Goal: Transaction & Acquisition: Purchase product/service

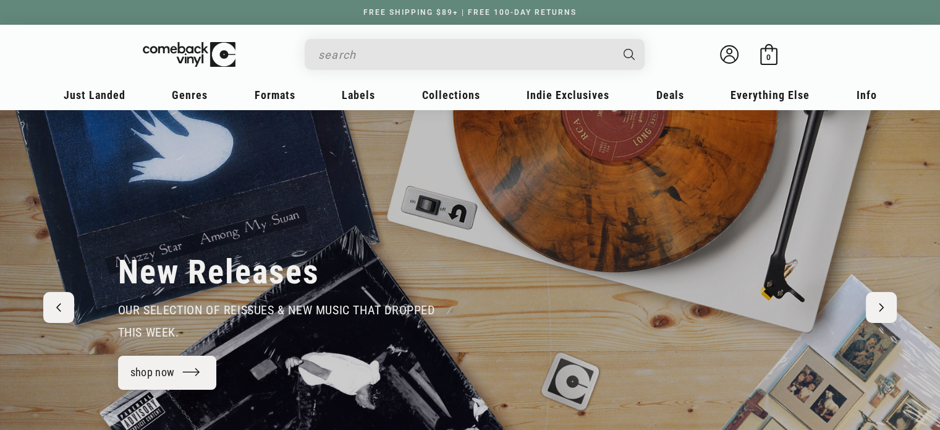
click at [425, 39] on div "Search" at bounding box center [481, 54] width 328 height 30
click at [421, 62] on input "When autocomplete results are available use up and down arrows to review and en…" at bounding box center [464, 54] width 293 height 25
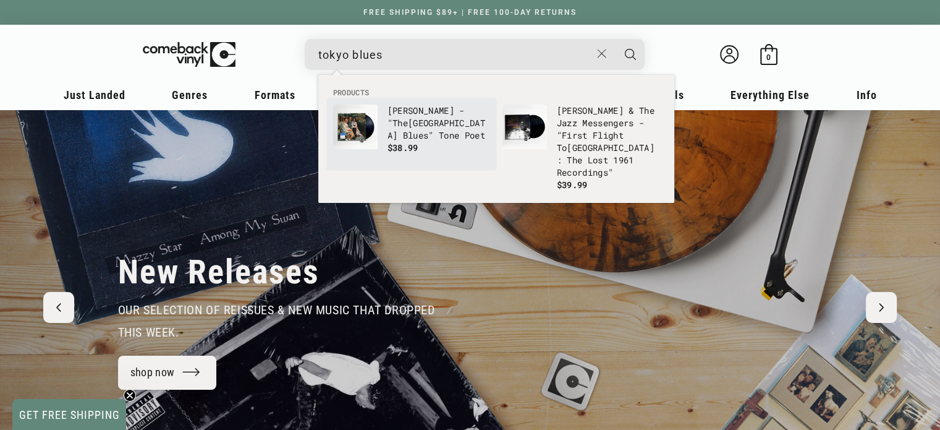
type input "tokyo blues"
click at [394, 127] on p "Horace Silver - "The Tokyo Blues " Tone Poet" at bounding box center [439, 122] width 103 height 37
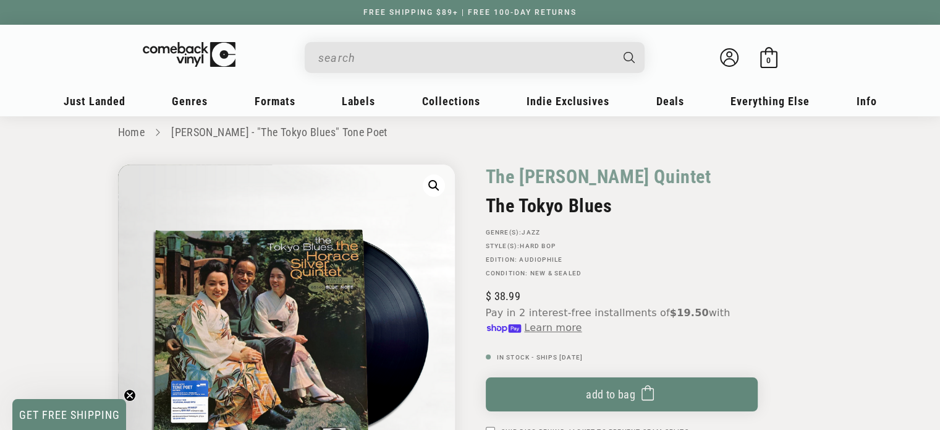
scroll to position [16, 0]
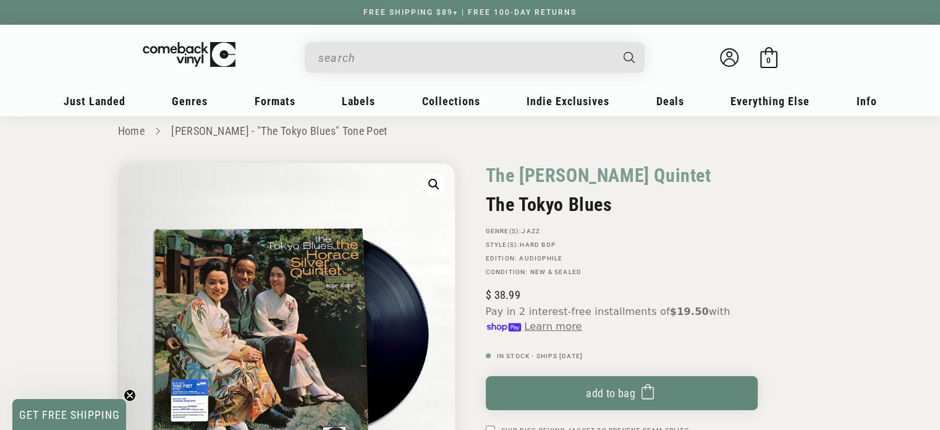
click at [414, 62] on input "When autocomplete results are available use up and down arrows to review and en…" at bounding box center [464, 57] width 293 height 25
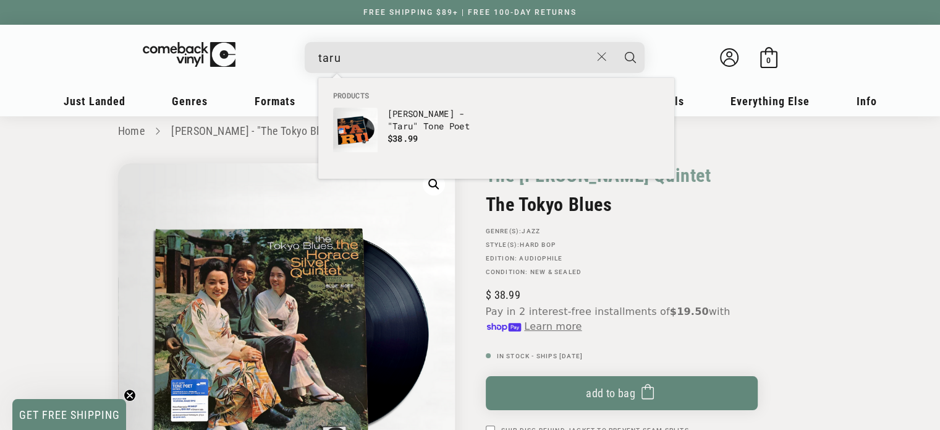
type input "taru"
click at [615, 42] on button "Search" at bounding box center [630, 57] width 31 height 31
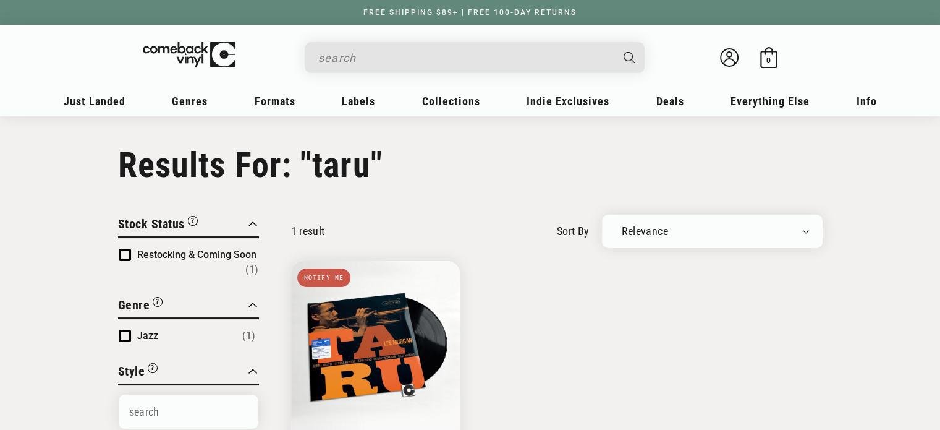
type input "taru"
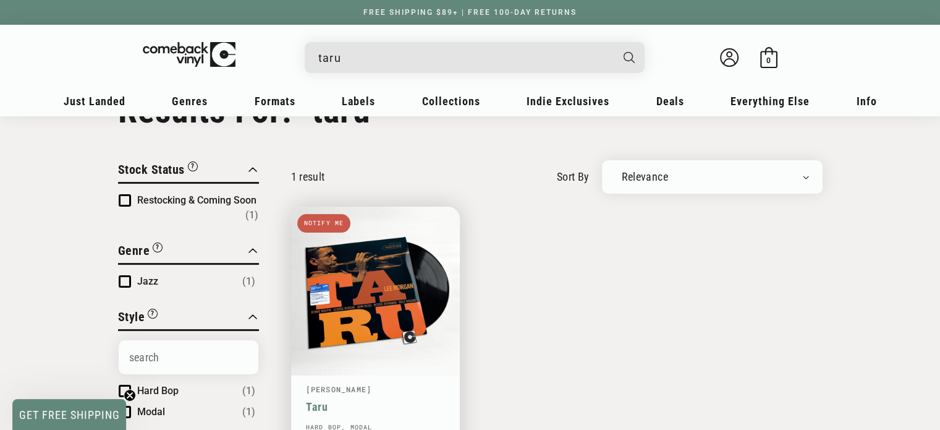
scroll to position [66, 0]
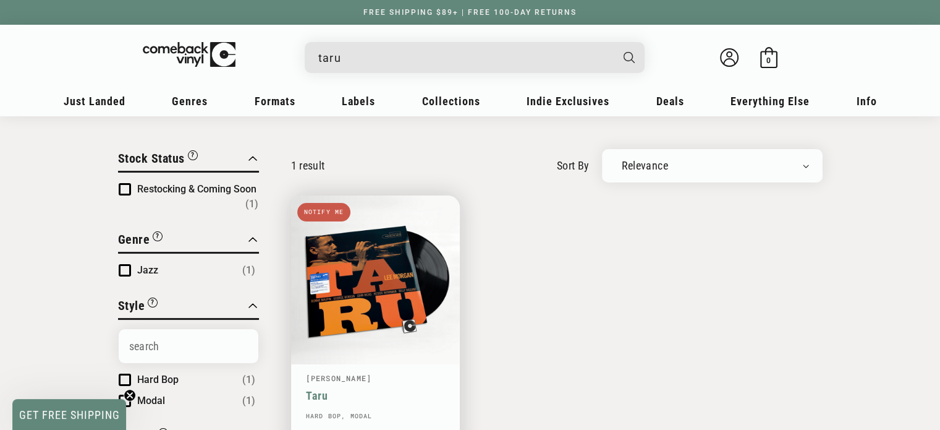
click at [415, 389] on link "Taru" at bounding box center [375, 395] width 139 height 13
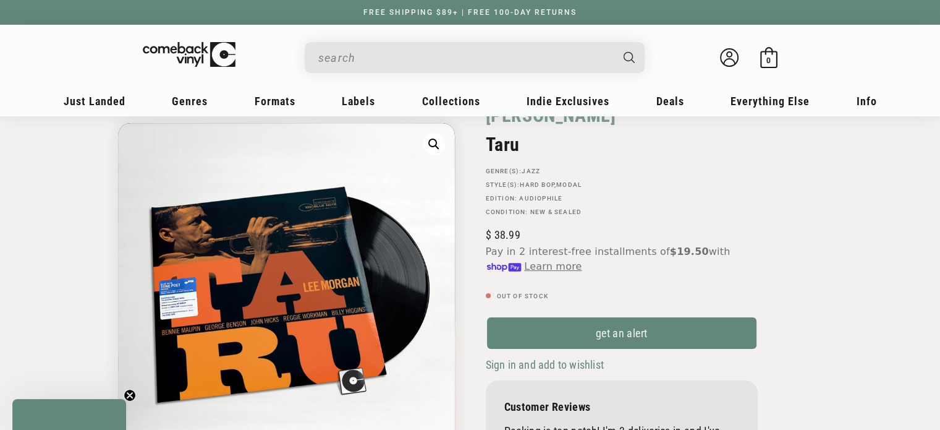
scroll to position [77, 0]
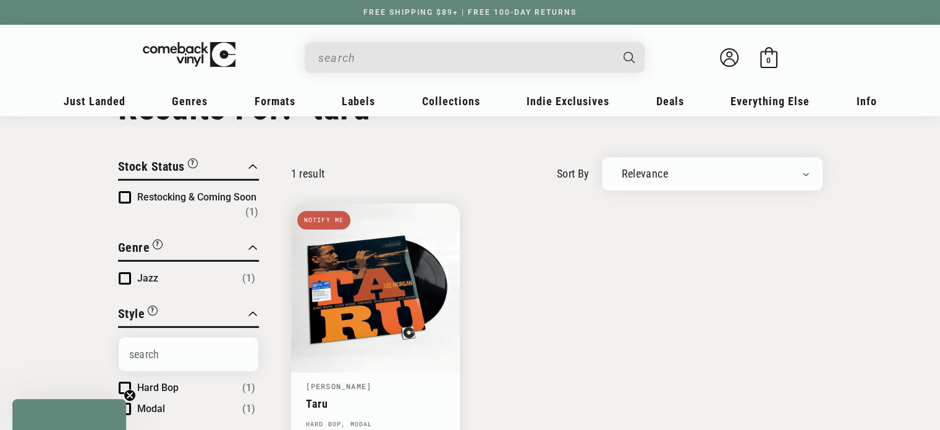
type input "taru"
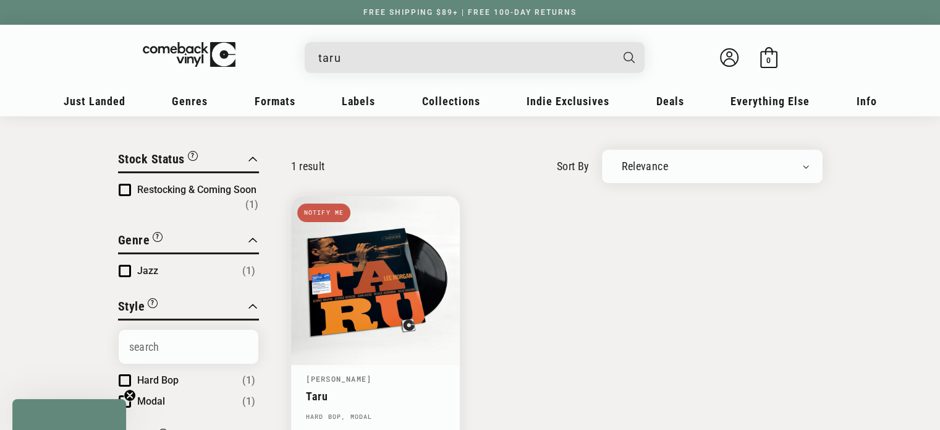
scroll to position [66, 0]
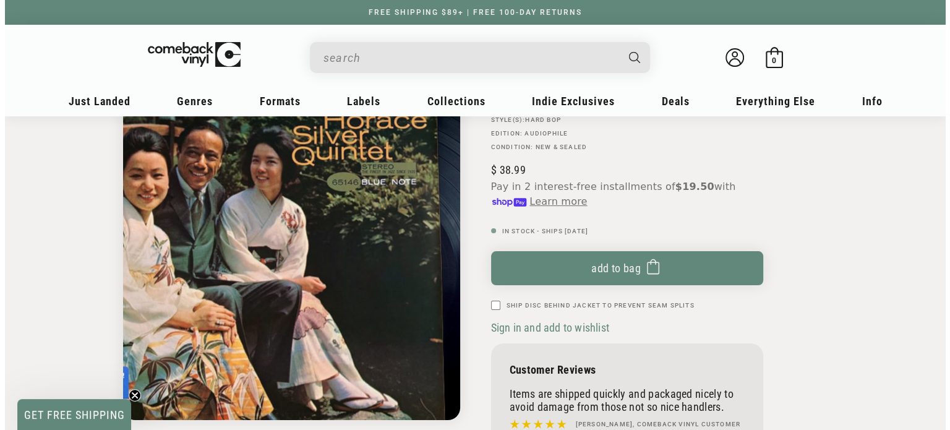
scroll to position [143, 0]
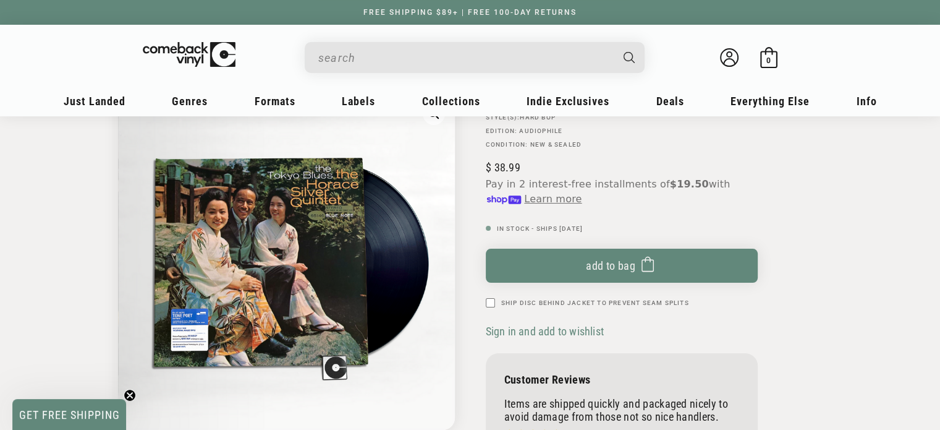
click at [493, 303] on input "Ship Disc Behind Jacket To Prevent Seam Splits" at bounding box center [490, 302] width 9 height 9
checkbox input "true"
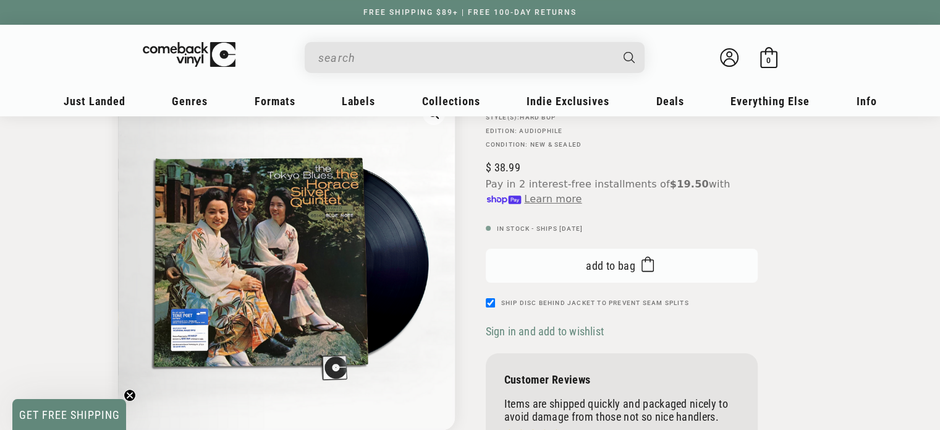
click at [530, 261] on button "Add to bag Added to bag" at bounding box center [622, 266] width 272 height 34
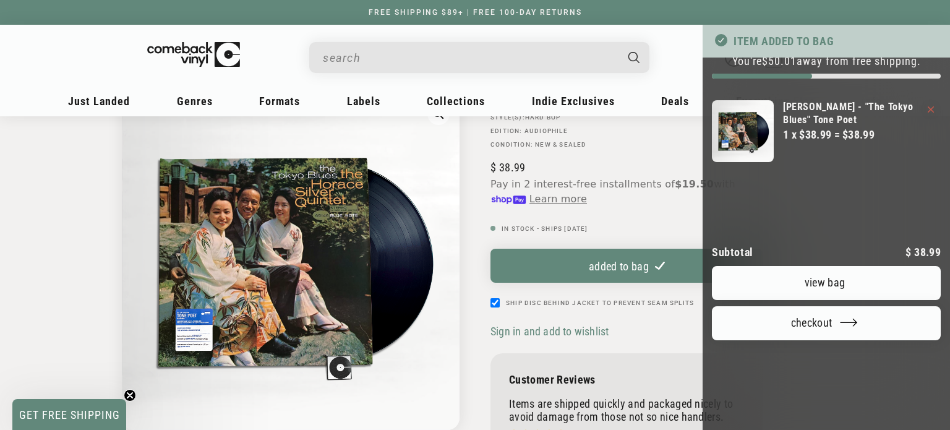
click at [772, 300] on link "View bag" at bounding box center [826, 283] width 229 height 34
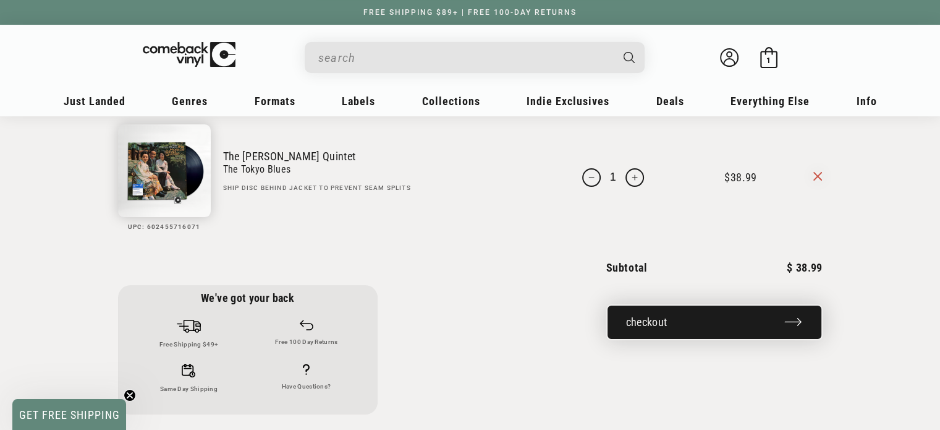
scroll to position [79, 0]
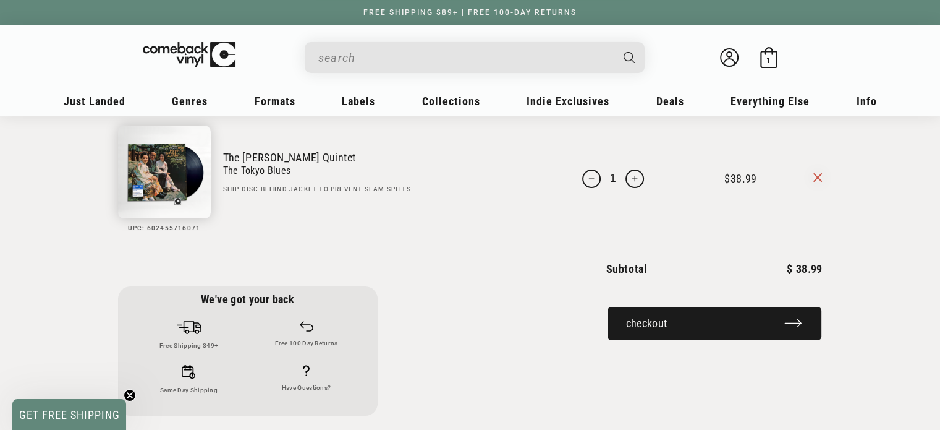
click at [723, 341] on button "Checkout" at bounding box center [714, 323] width 216 height 36
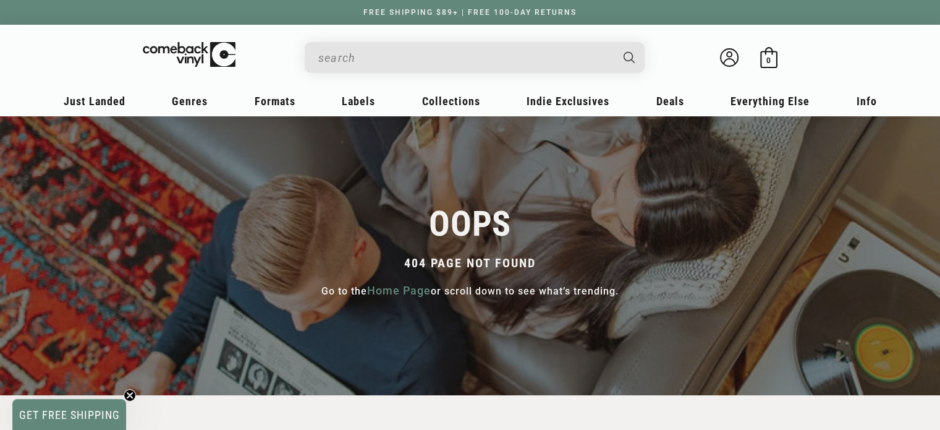
click at [366, 61] on input "When autocomplete results are available use up and down arrows to review and en…" at bounding box center [464, 57] width 293 height 25
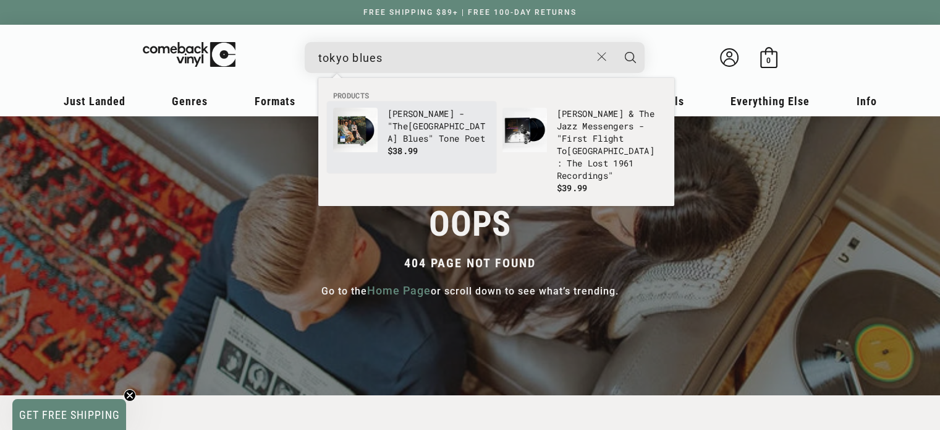
type input "tokyo blues"
click at [418, 123] on b "Tokyo" at bounding box center [437, 132] width 98 height 24
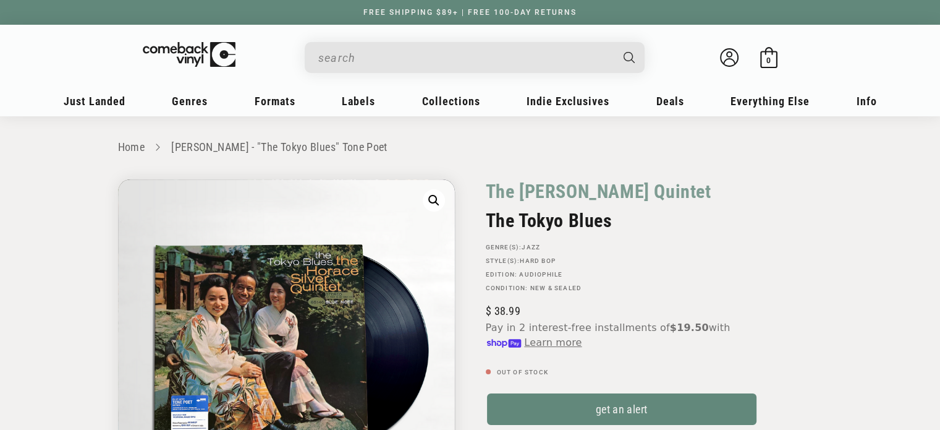
scroll to position [6, 0]
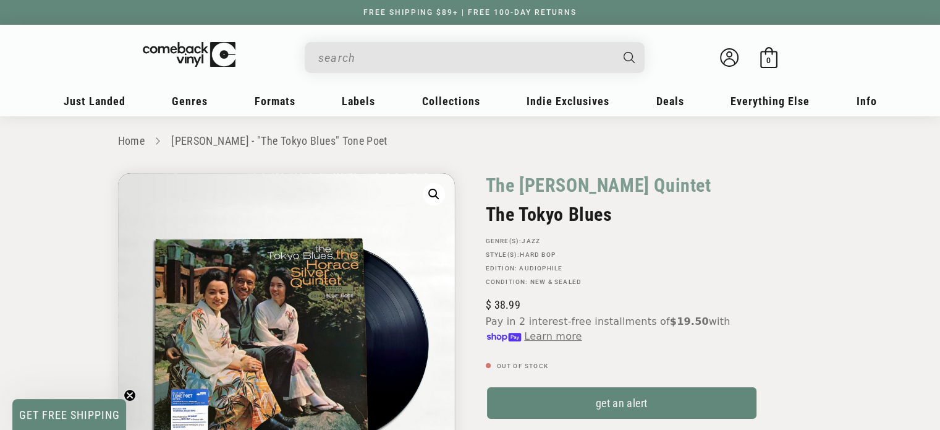
click at [380, 56] on input "When autocomplete results are available use up and down arrows to review and en…" at bounding box center [464, 57] width 293 height 25
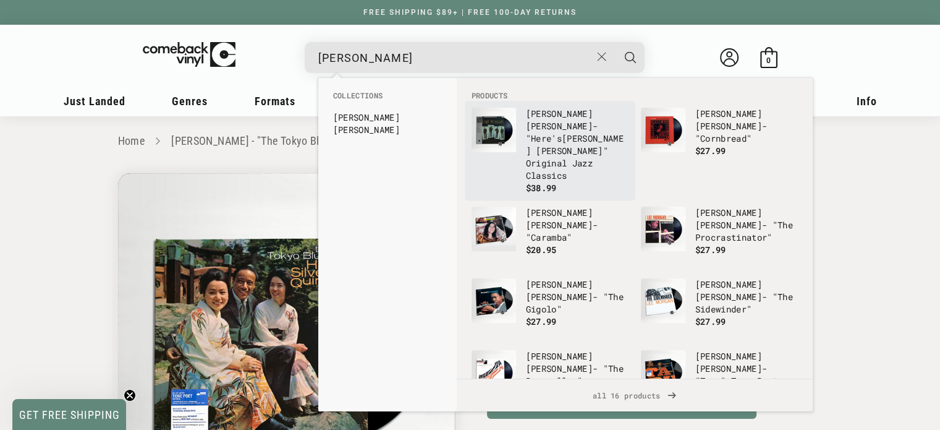
type input "lee morgan"
click at [571, 136] on p "Lee Morgan - "Here's Lee Morgan " Original Jazz Classics" at bounding box center [577, 145] width 103 height 74
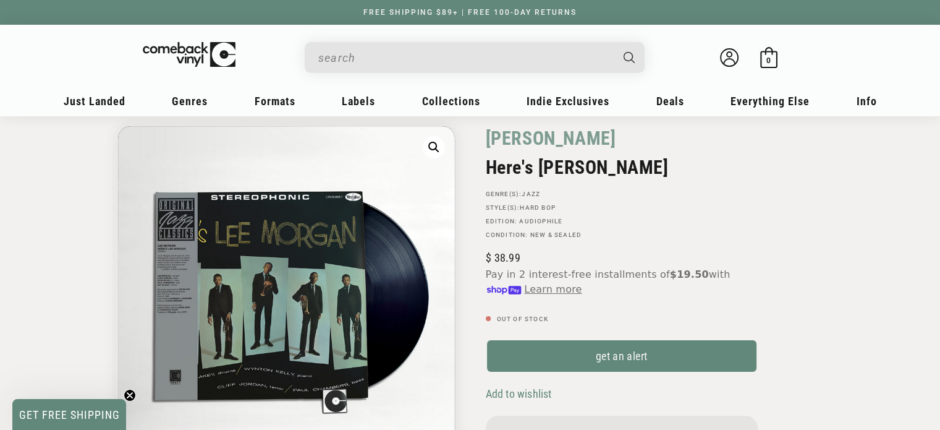
scroll to position [54, 0]
